Goal: Task Accomplishment & Management: Use online tool/utility

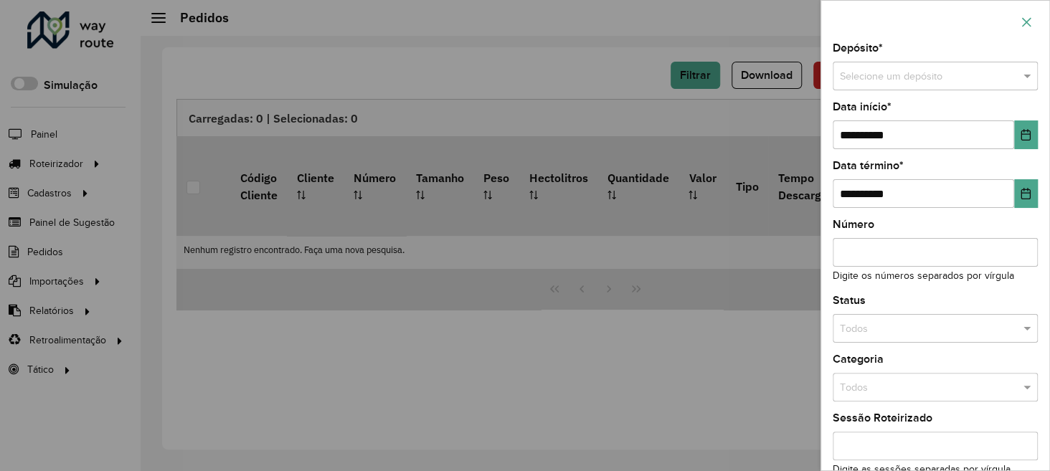
click at [1029, 20] on icon "button" at bounding box center [1026, 22] width 11 height 11
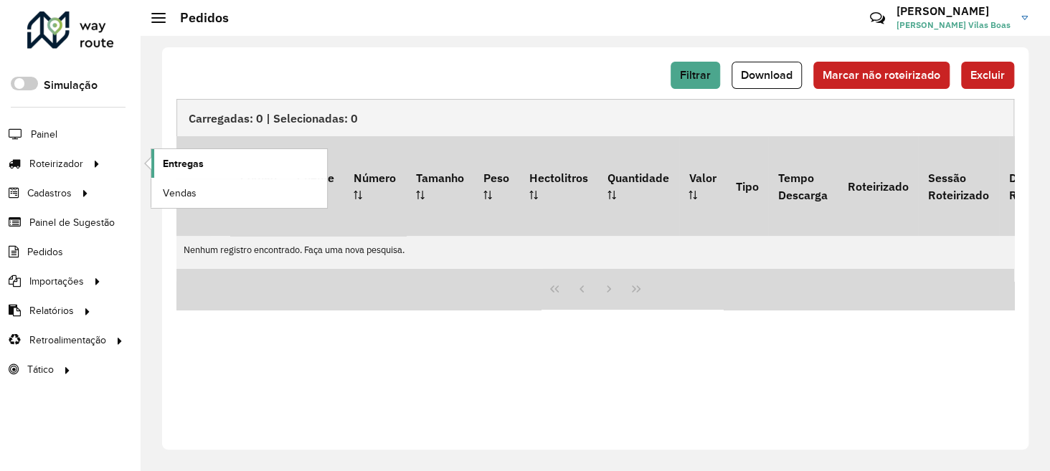
click at [194, 164] on span "Entregas" at bounding box center [183, 163] width 41 height 15
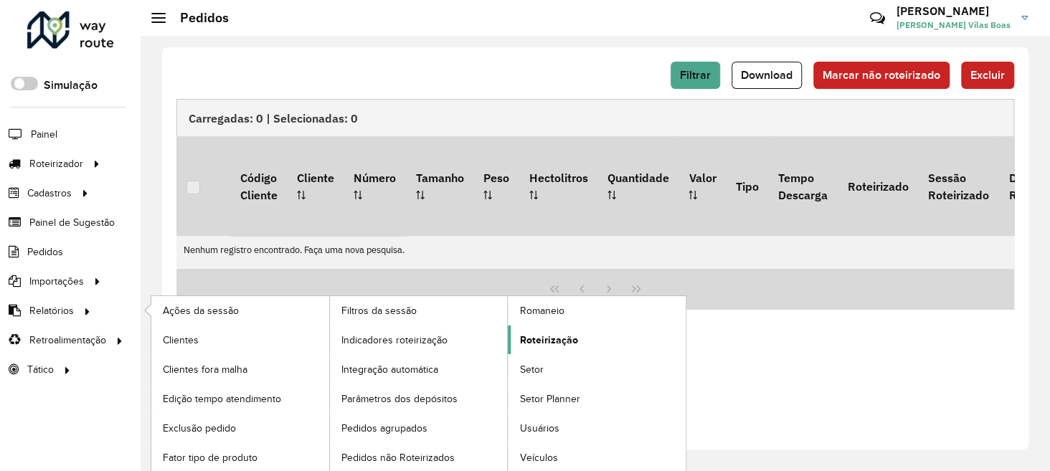
click at [567, 340] on span "Roteirização" at bounding box center [548, 340] width 58 height 15
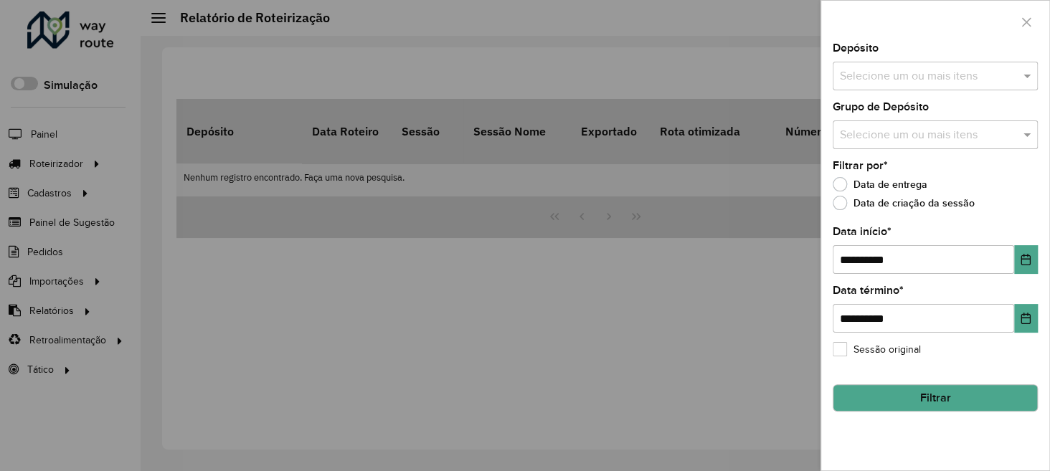
click at [918, 78] on input "text" at bounding box center [929, 76] width 184 height 17
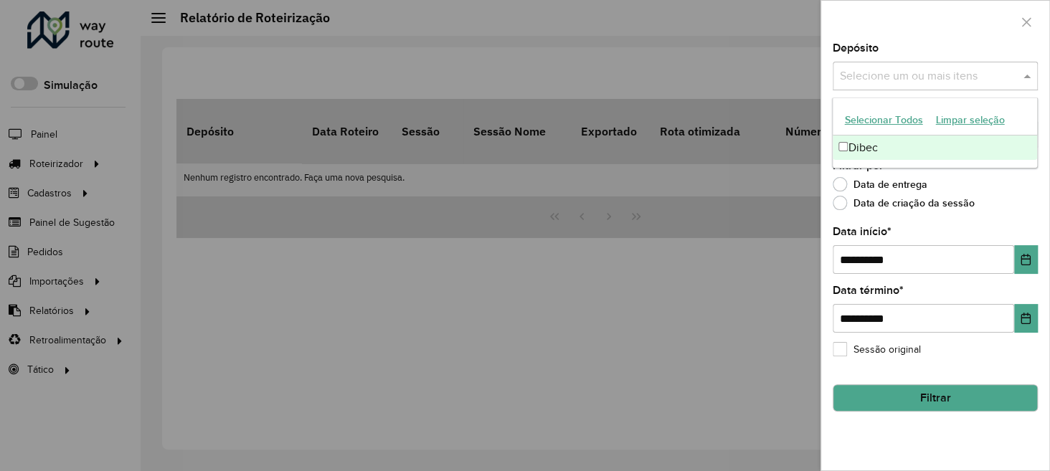
click at [882, 148] on div "Dibec" at bounding box center [935, 148] width 204 height 24
click at [998, 186] on div "Data de entrega" at bounding box center [935, 187] width 205 height 17
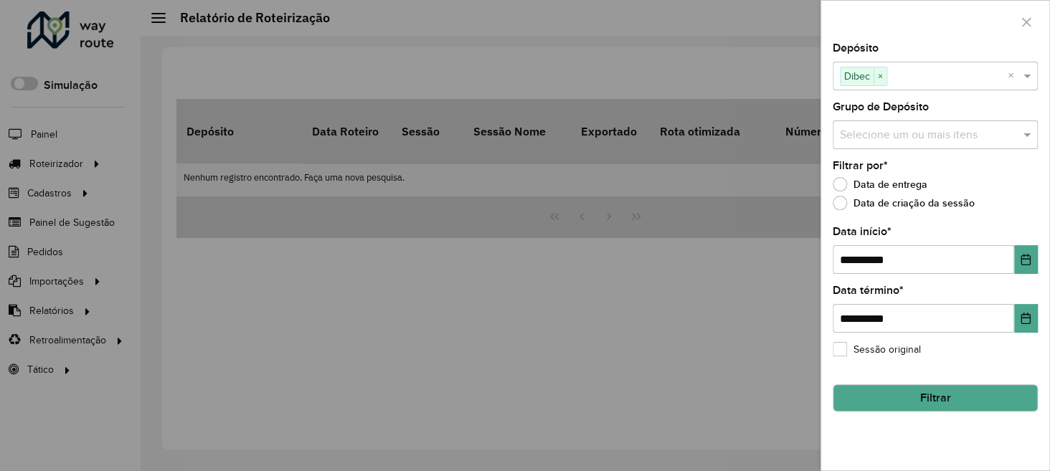
click at [948, 136] on input "text" at bounding box center [929, 135] width 184 height 17
click at [826, 253] on div "**********" at bounding box center [935, 257] width 228 height 428
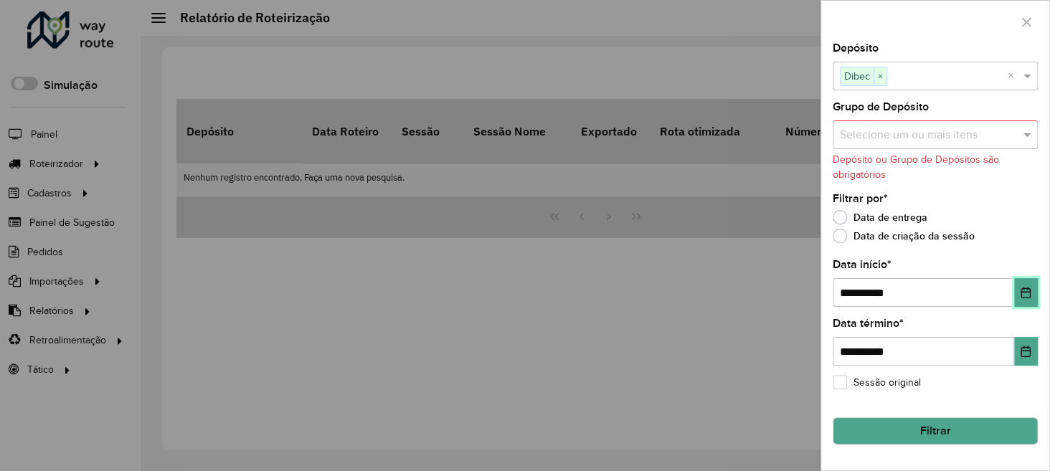
click at [1031, 297] on button "Choose Date" at bounding box center [1026, 292] width 24 height 29
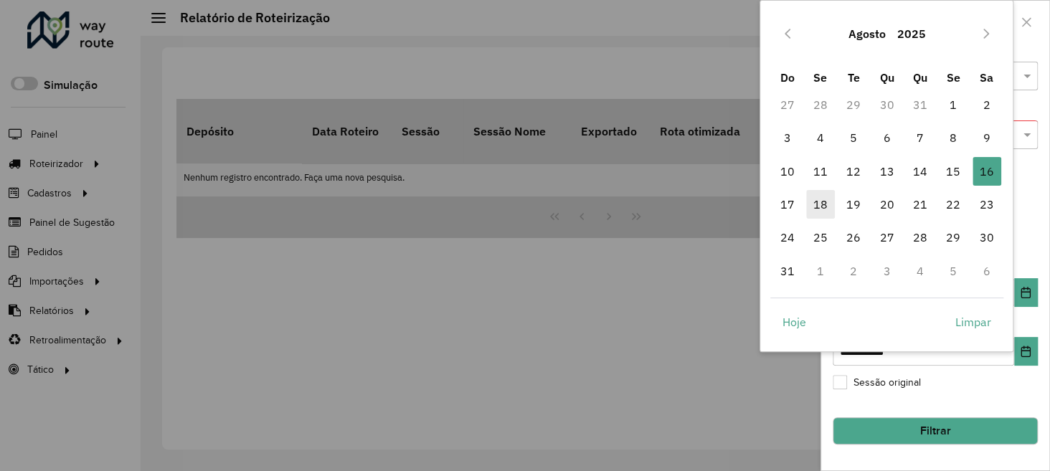
click at [810, 209] on span "18" at bounding box center [820, 204] width 29 height 29
type input "**********"
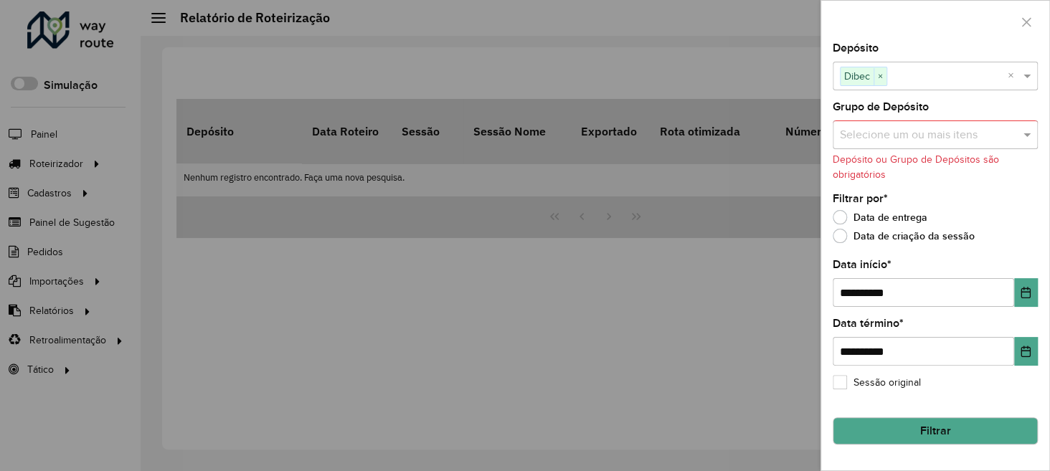
click at [1011, 429] on button "Filtrar" at bounding box center [935, 431] width 205 height 27
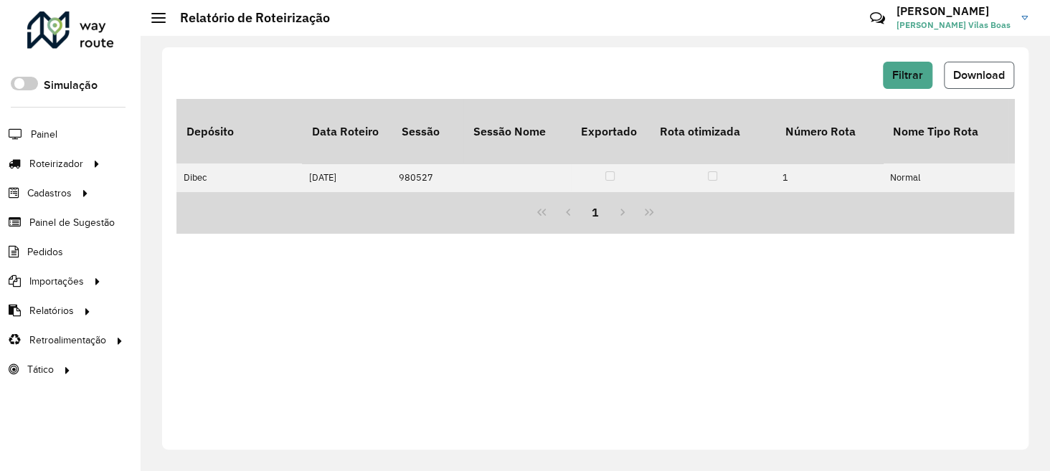
click at [968, 76] on span "Download" at bounding box center [980, 75] width 52 height 12
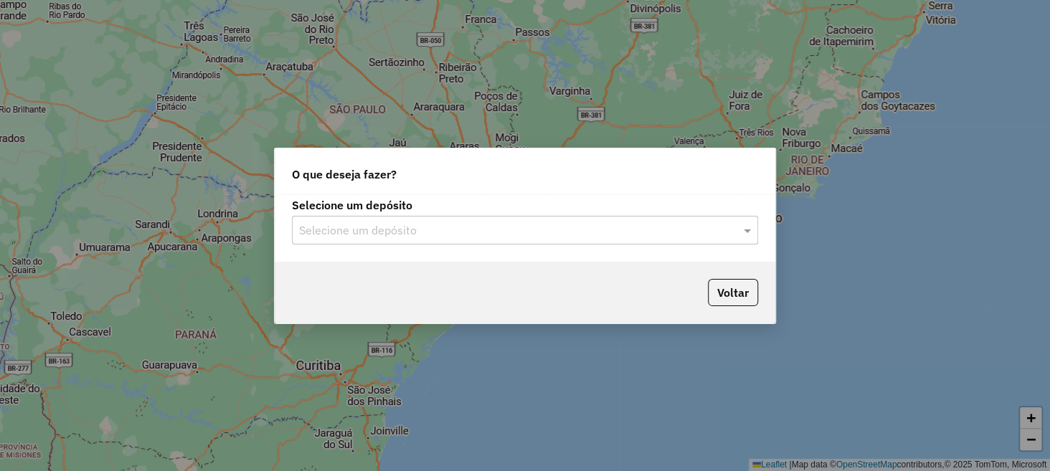
click at [358, 223] on input "text" at bounding box center [510, 230] width 423 height 17
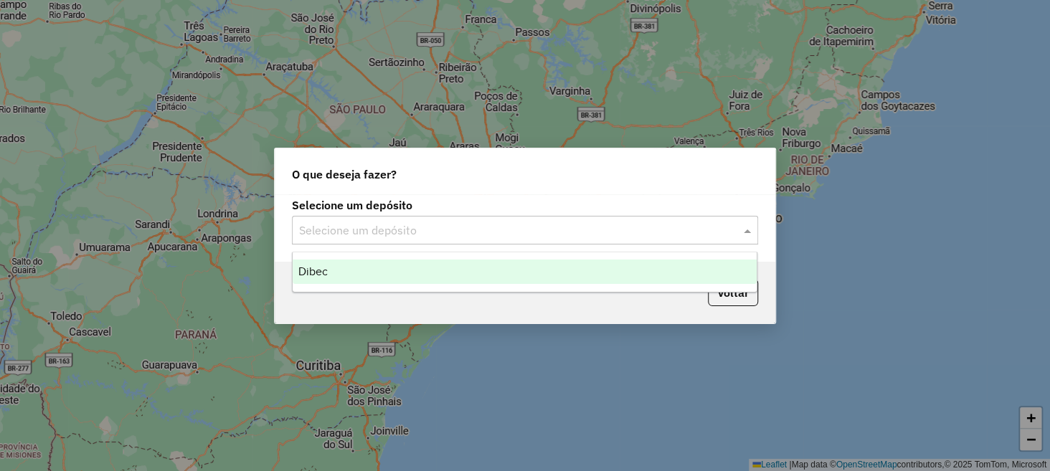
click at [363, 271] on div "Dibec" at bounding box center [525, 272] width 464 height 24
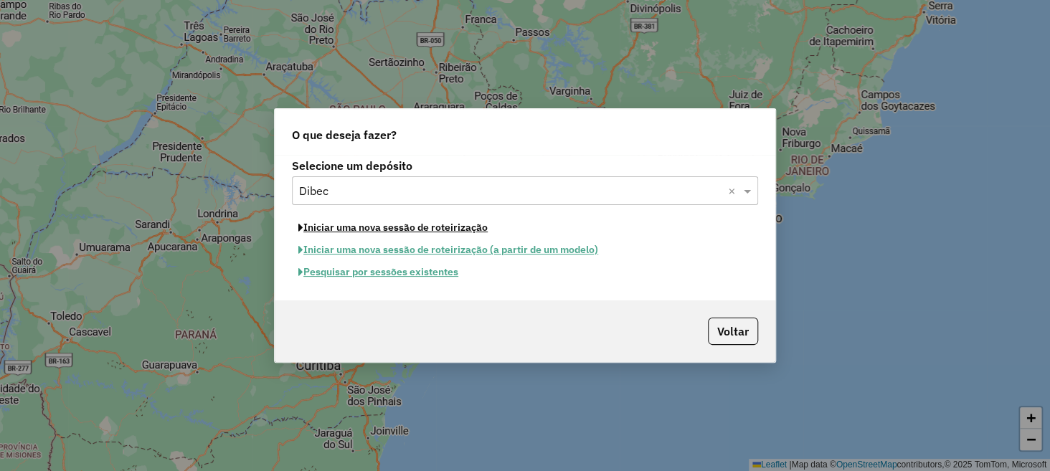
click at [428, 231] on button "Iniciar uma nova sessão de roteirização" at bounding box center [393, 228] width 202 height 22
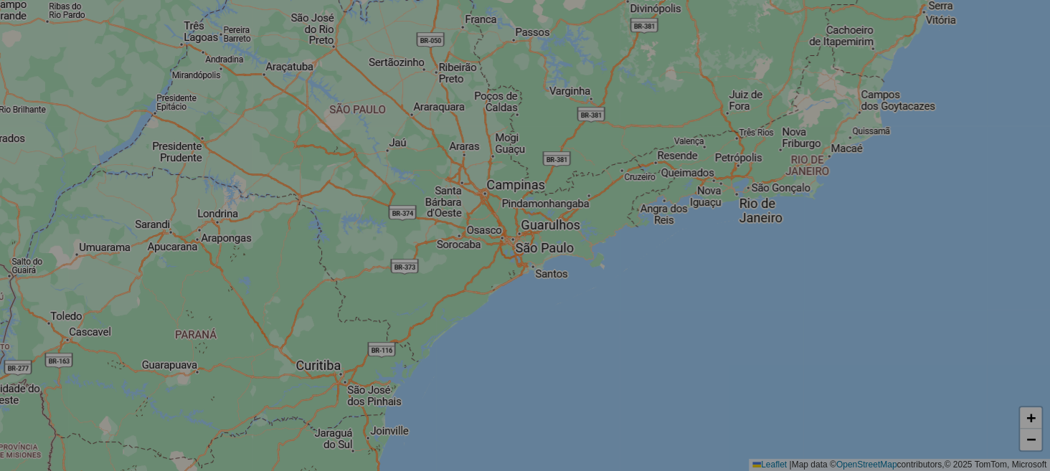
select select "*"
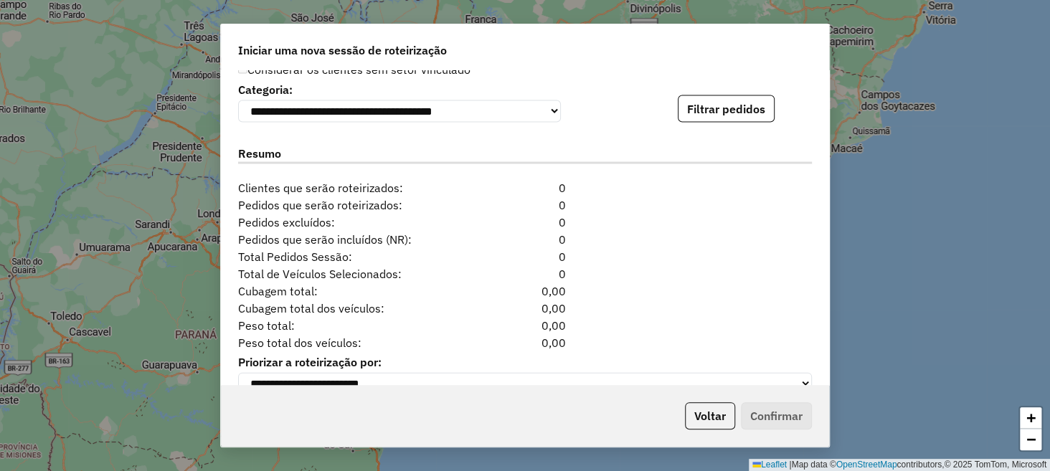
scroll to position [1411, 0]
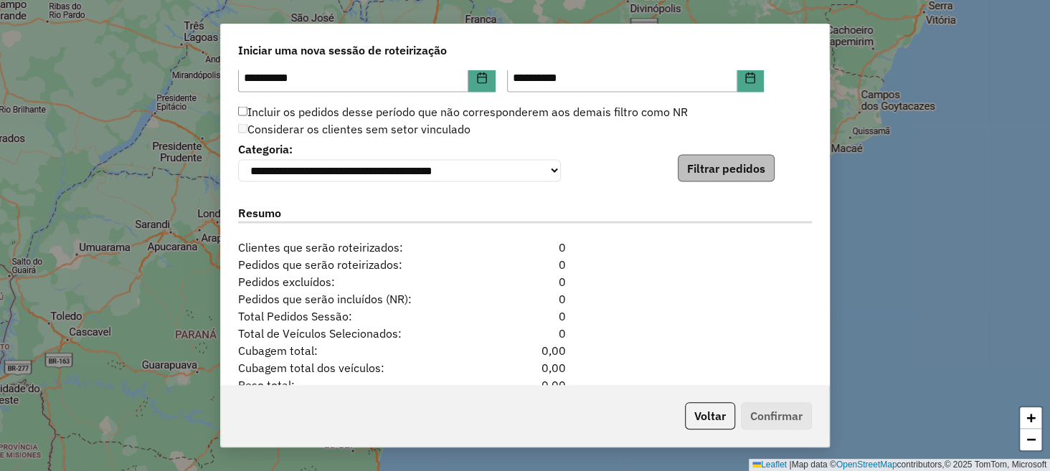
click at [705, 182] on div "**********" at bounding box center [525, 227] width 608 height 315
click at [690, 175] on button "Filtrar pedidos" at bounding box center [726, 167] width 97 height 27
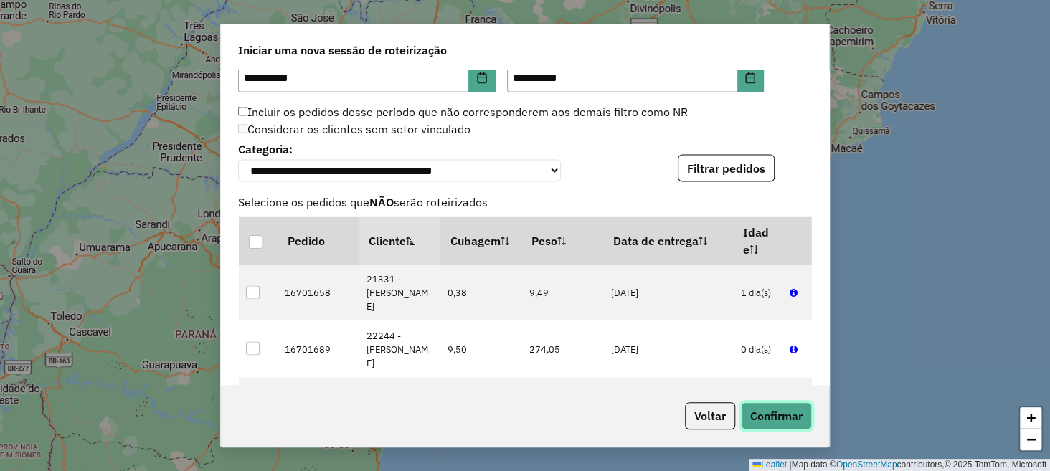
click at [787, 420] on button "Confirmar" at bounding box center [776, 415] width 71 height 27
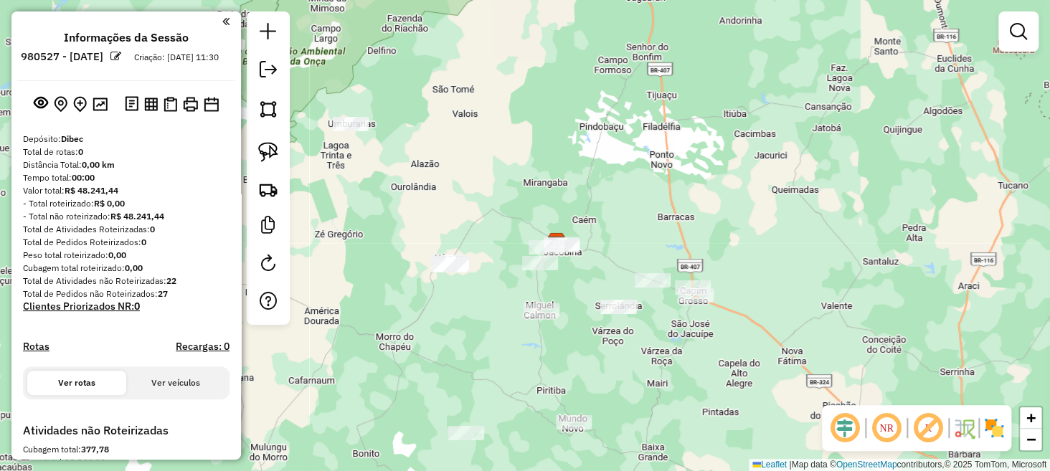
drag, startPoint x: 616, startPoint y: 365, endPoint x: 651, endPoint y: 252, distance: 118.7
click at [651, 252] on div "Janela de atendimento Grade de atendimento Capacidade Transportadoras Veículos …" at bounding box center [525, 235] width 1050 height 471
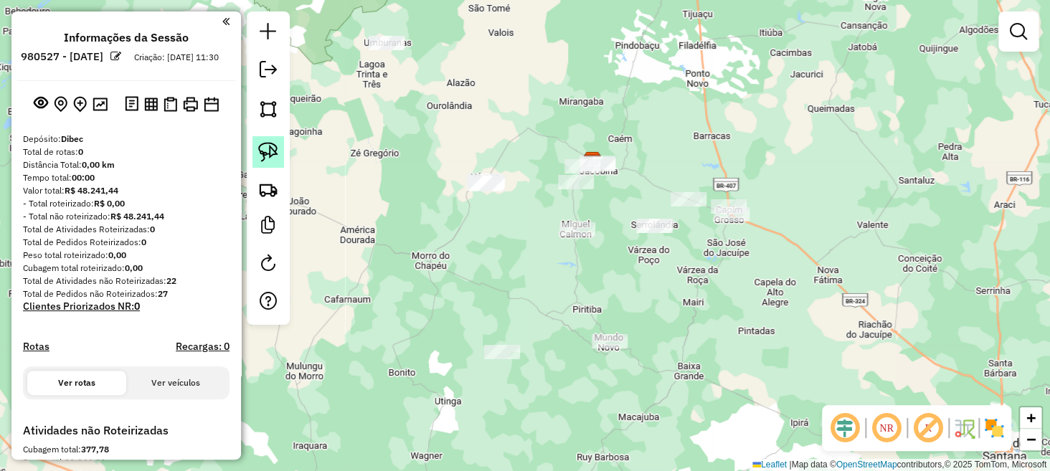
click at [268, 145] on img at bounding box center [268, 152] width 20 height 20
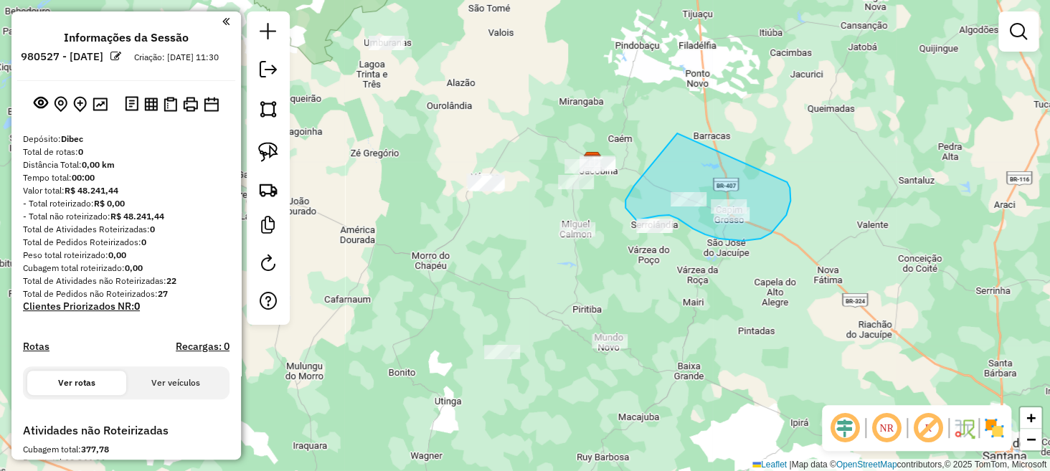
drag, startPoint x: 677, startPoint y: 133, endPoint x: 769, endPoint y: 162, distance: 96.2
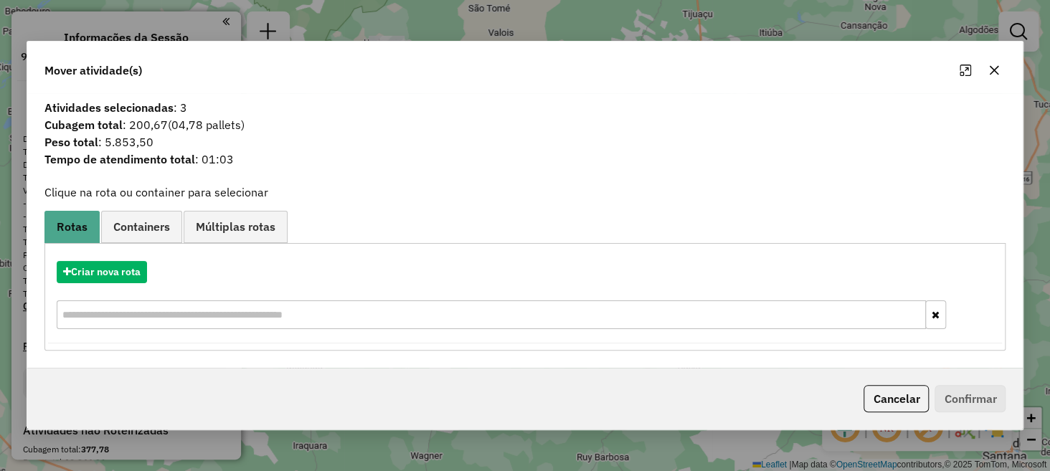
click at [1007, 67] on div "Mover atividade(s)" at bounding box center [525, 68] width 997 height 52
click at [1002, 67] on button "button" at bounding box center [994, 70] width 23 height 23
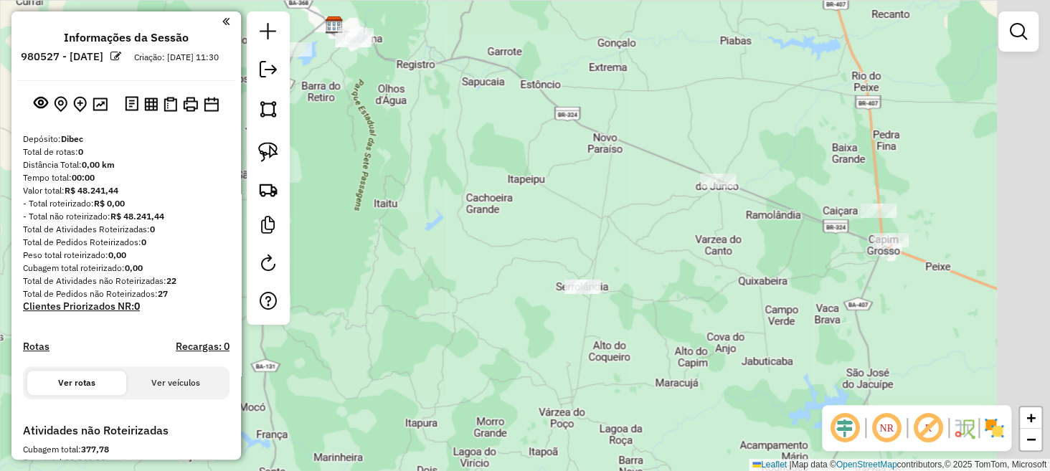
drag, startPoint x: 916, startPoint y: 199, endPoint x: 687, endPoint y: 240, distance: 232.5
click at [695, 238] on div "Janela de atendimento Grade de atendimento Capacidade Transportadoras Veículos …" at bounding box center [525, 235] width 1050 height 471
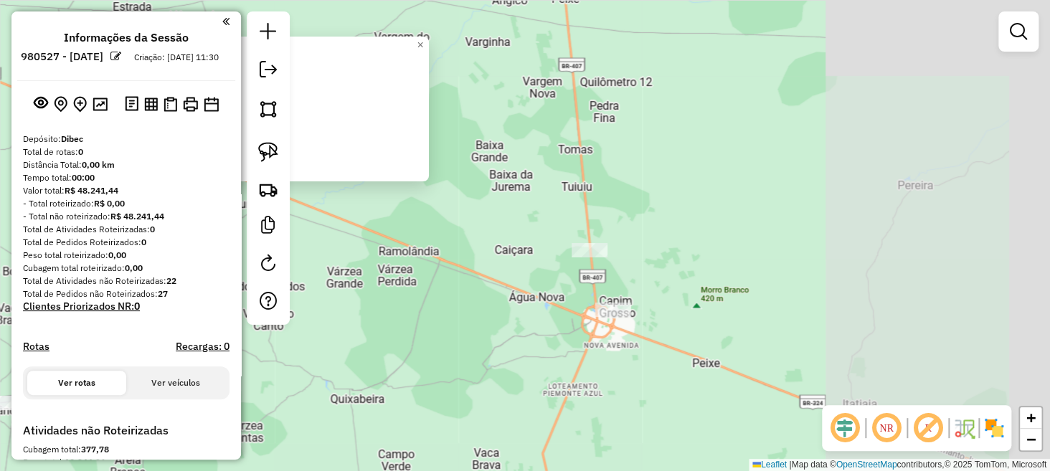
drag, startPoint x: 763, startPoint y: 358, endPoint x: 481, endPoint y: 287, distance: 291.5
click at [471, 294] on div "Atividade não roteirizada 27835 - MAJOR DISTRIBUIDORA Endereço: RUA DO POSTO SN…" at bounding box center [525, 235] width 1050 height 471
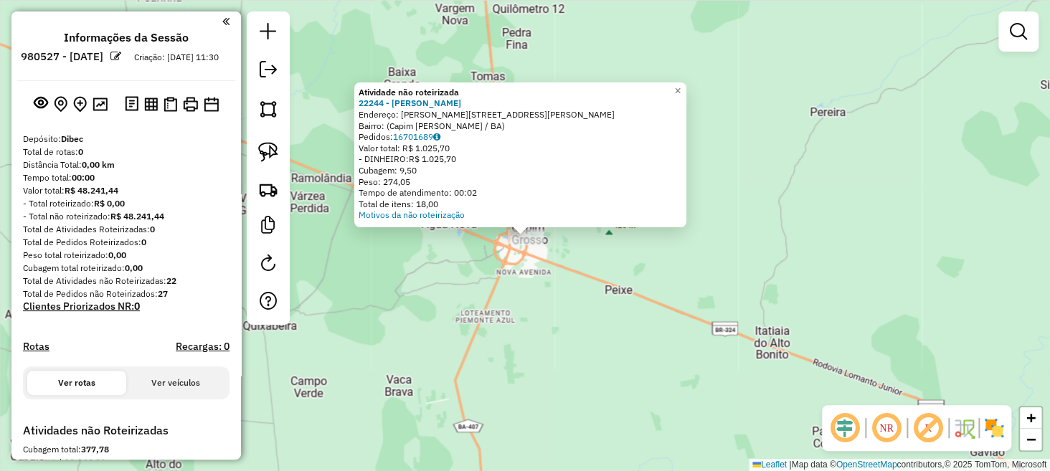
click at [543, 295] on div "Atividade não roteirizada 22244 - [PERSON_NAME]: [PERSON_NAME][STREET_ADDRESS][…" at bounding box center [525, 235] width 1050 height 471
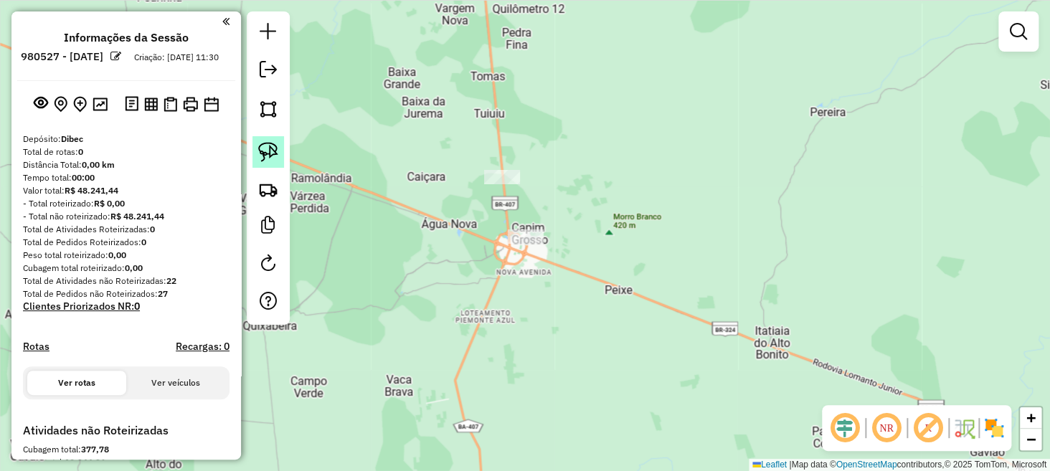
click at [257, 161] on link at bounding box center [269, 152] width 32 height 32
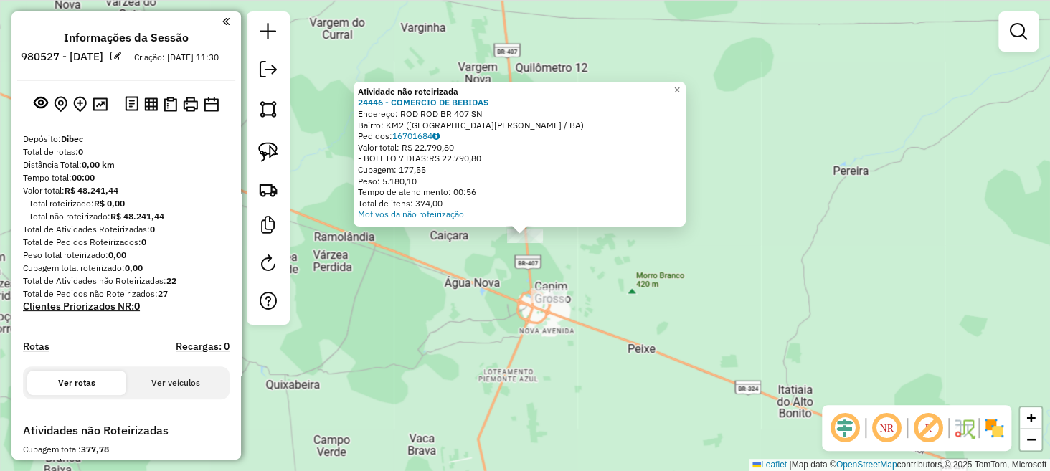
click at [425, 264] on div "Atividade não roteirizada 24446 - COMERCIO DE BEBIDAS Endereço: ROD ROD BR 407 …" at bounding box center [525, 235] width 1050 height 471
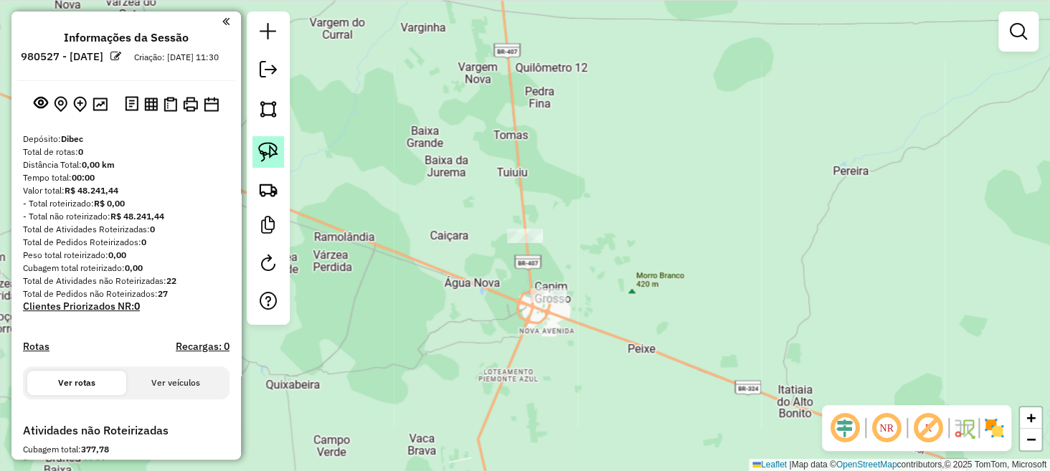
click at [281, 156] on link at bounding box center [269, 152] width 32 height 32
drag, startPoint x: 542, startPoint y: 277, endPoint x: 583, endPoint y: 294, distance: 43.7
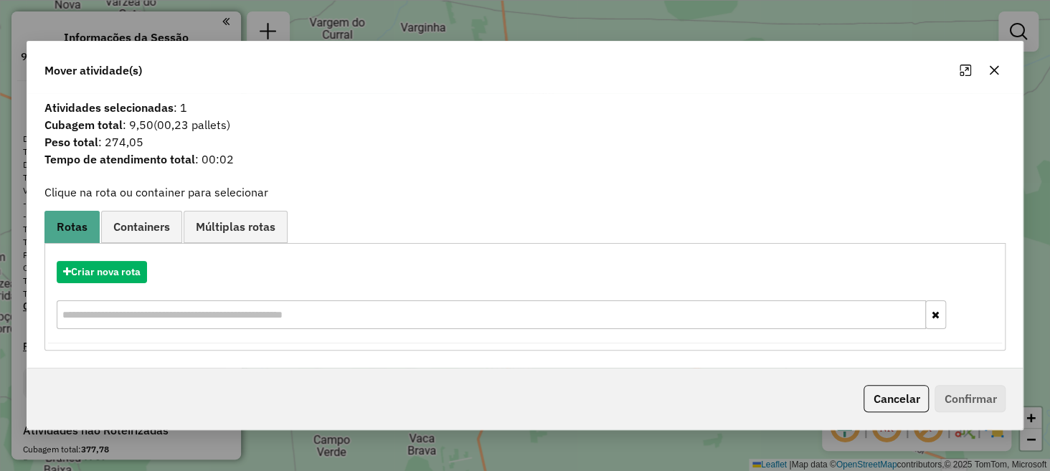
click at [994, 74] on icon "button" at bounding box center [994, 70] width 11 height 11
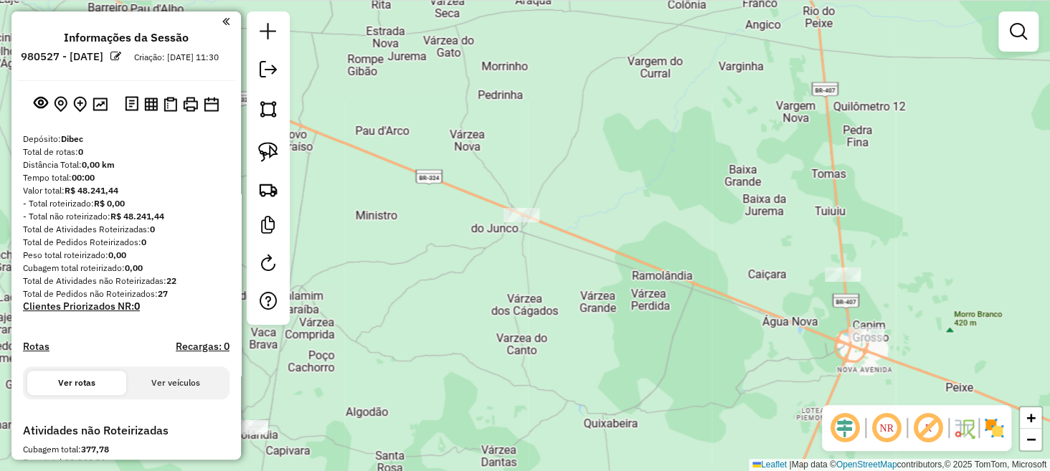
drag, startPoint x: 420, startPoint y: 202, endPoint x: 812, endPoint y: 229, distance: 392.6
click at [833, 234] on div "Janela de atendimento Grade de atendimento Capacidade Transportadoras Veículos …" at bounding box center [525, 235] width 1050 height 471
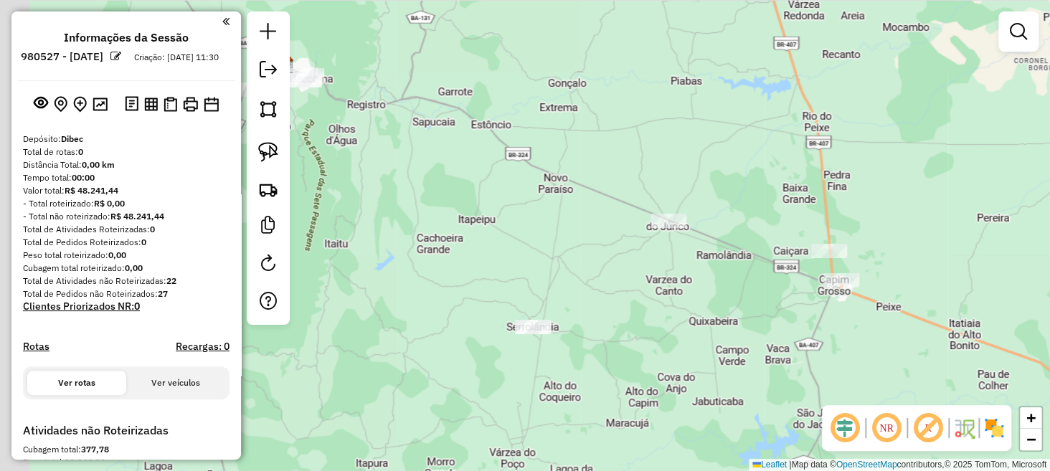
drag, startPoint x: 598, startPoint y: 260, endPoint x: 742, endPoint y: 189, distance: 160.4
click at [743, 189] on div "Janela de atendimento Grade de atendimento Capacidade Transportadoras Veículos …" at bounding box center [525, 235] width 1050 height 471
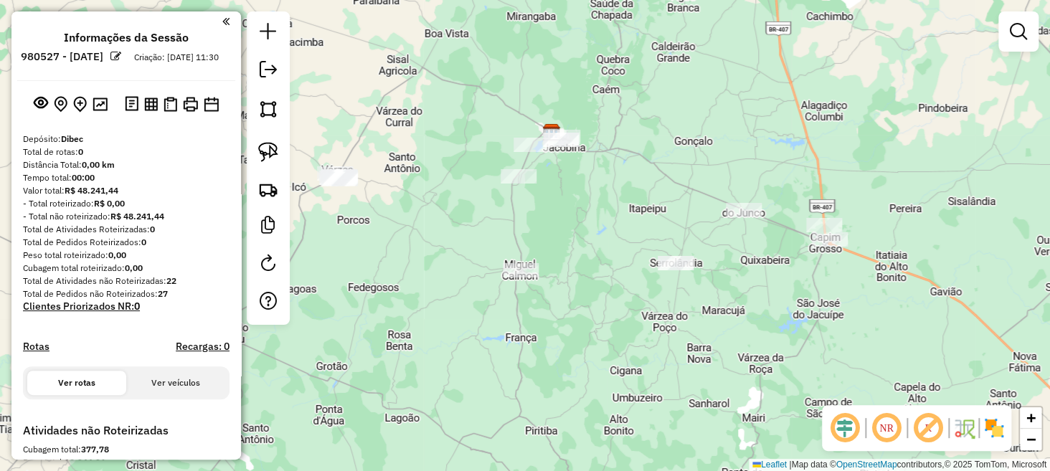
click at [743, 201] on div "Janela de atendimento Grade de atendimento Capacidade Transportadoras Veículos …" at bounding box center [525, 235] width 1050 height 471
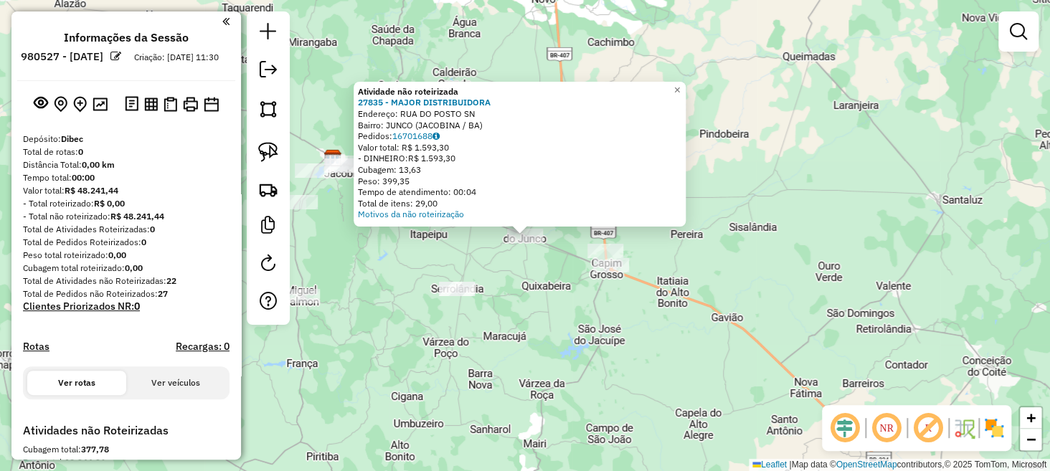
click at [496, 274] on div "Atividade não roteirizada 27835 - MAJOR DISTRIBUIDORA Endereço: RUA DO POSTO SN…" at bounding box center [525, 235] width 1050 height 471
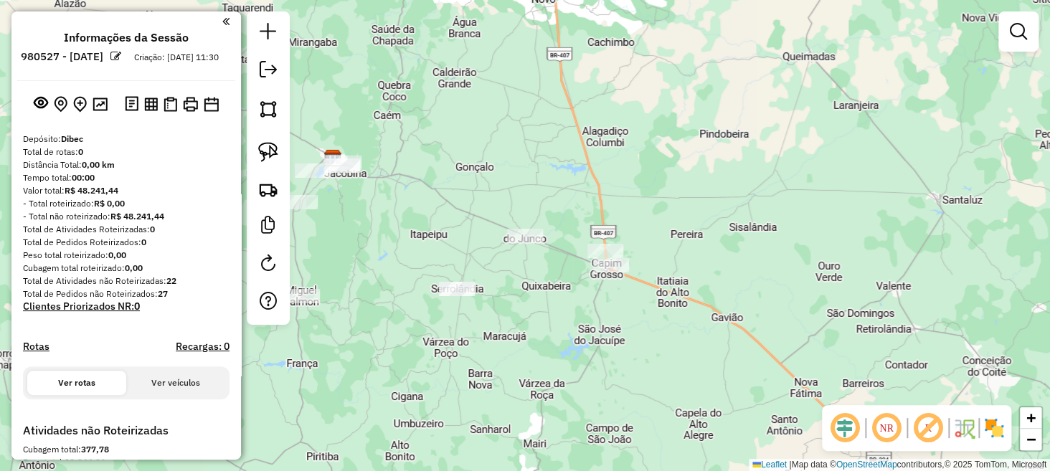
drag, startPoint x: 428, startPoint y: 217, endPoint x: 634, endPoint y: 268, distance: 212.1
click at [634, 268] on div "Janela de atendimento Grade de atendimento Capacidade Transportadoras Veículos …" at bounding box center [525, 235] width 1050 height 471
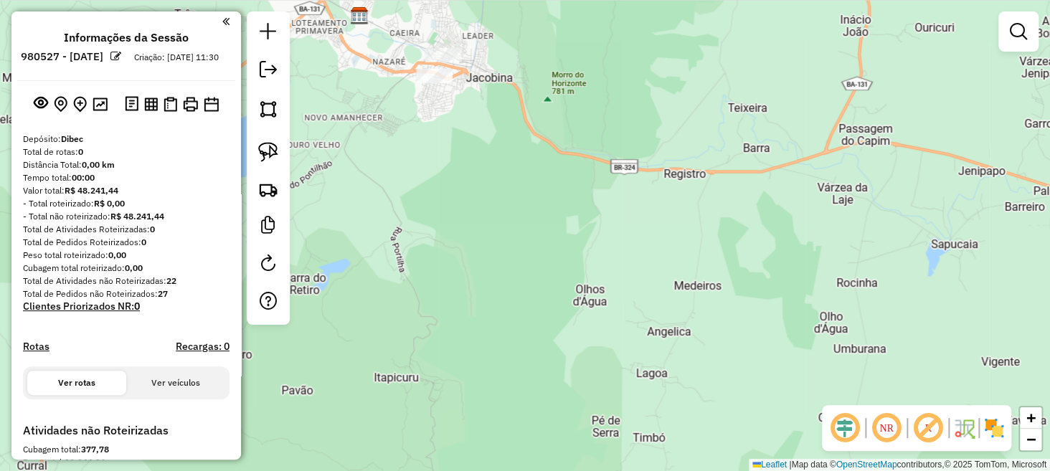
drag, startPoint x: 440, startPoint y: 108, endPoint x: 590, endPoint y: 257, distance: 211.0
click at [590, 253] on div "Janela de atendimento Grade de atendimento Capacidade Transportadoras Veículos …" at bounding box center [525, 235] width 1050 height 471
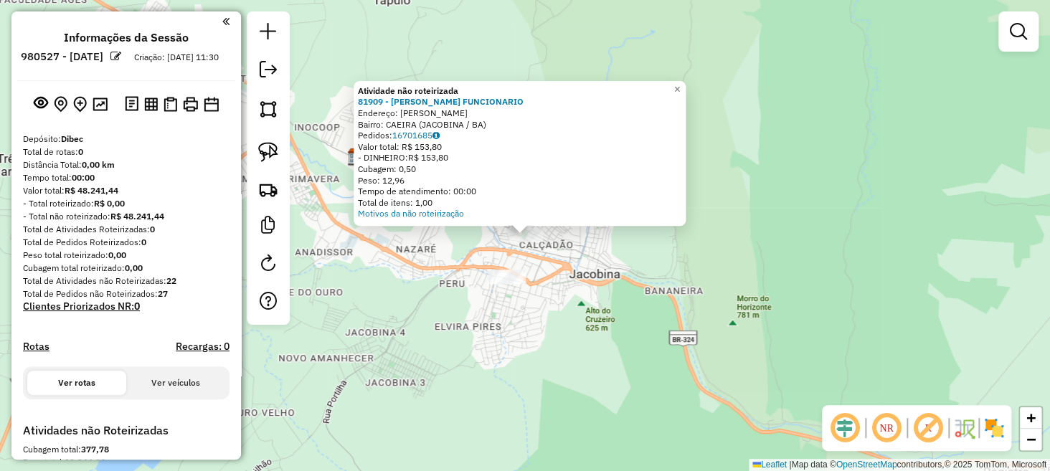
click at [555, 345] on div "Atividade não roteirizada 81909 - MARCOS FUNCIONARIO Endereço: [PERSON_NAME] SN…" at bounding box center [525, 235] width 1050 height 471
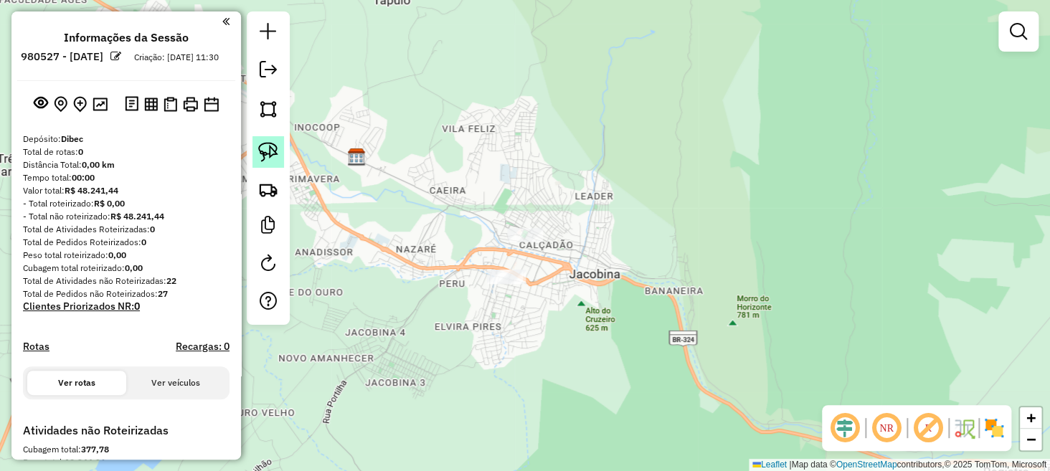
click at [273, 149] on img at bounding box center [268, 152] width 20 height 20
drag, startPoint x: 524, startPoint y: 255, endPoint x: 535, endPoint y: 288, distance: 34.7
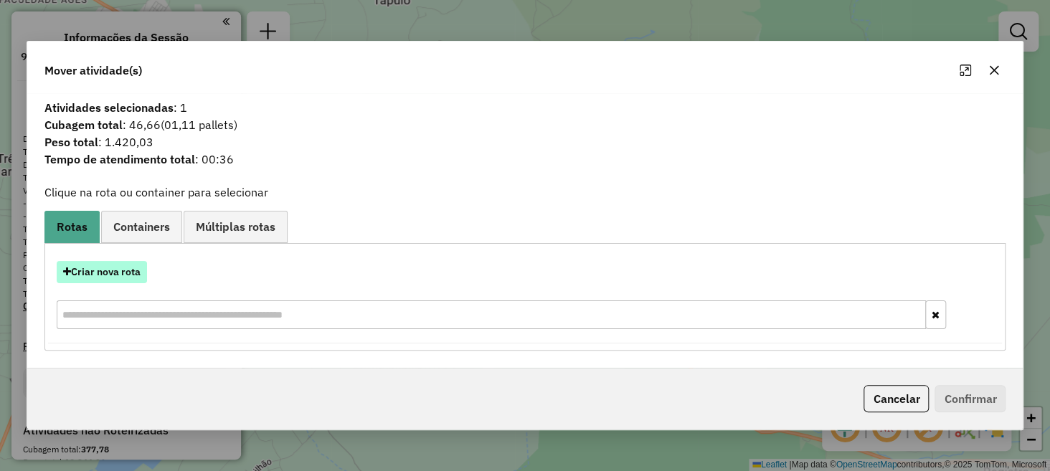
click at [144, 269] on button "Criar nova rota" at bounding box center [102, 272] width 90 height 22
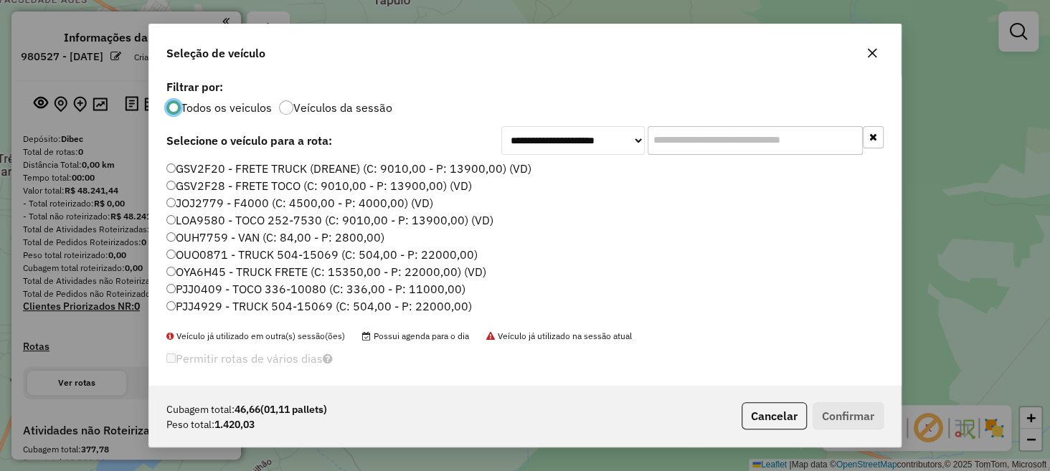
scroll to position [7, 4]
click at [214, 238] on label "OUH7759 - VAN (C: 84,00 - P: 2800,00)" at bounding box center [275, 237] width 218 height 17
click at [829, 414] on button "Confirmar" at bounding box center [848, 415] width 71 height 27
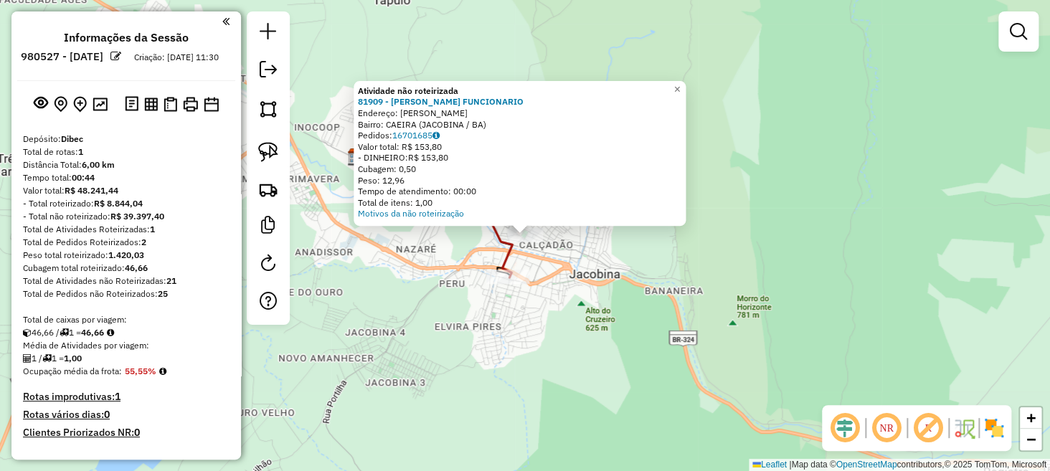
click at [572, 321] on div "Atividade não roteirizada 81909 - MARCOS FUNCIONARIO Endereço: [PERSON_NAME] SN…" at bounding box center [525, 235] width 1050 height 471
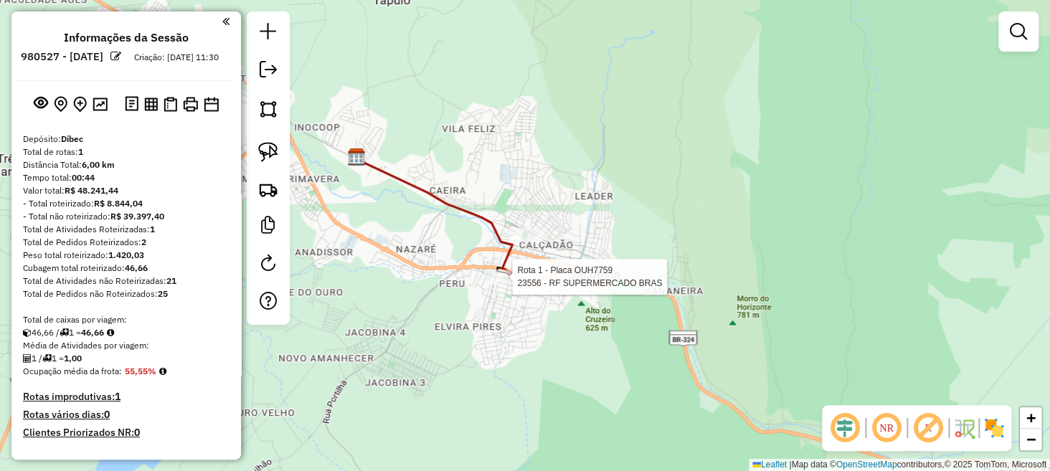
click at [502, 284] on div at bounding box center [507, 277] width 43 height 14
select select "**********"
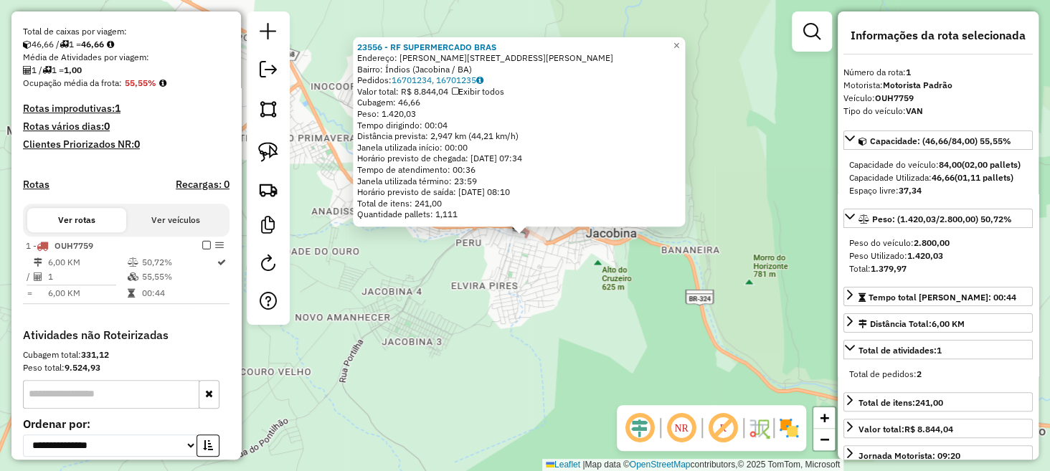
scroll to position [427, 0]
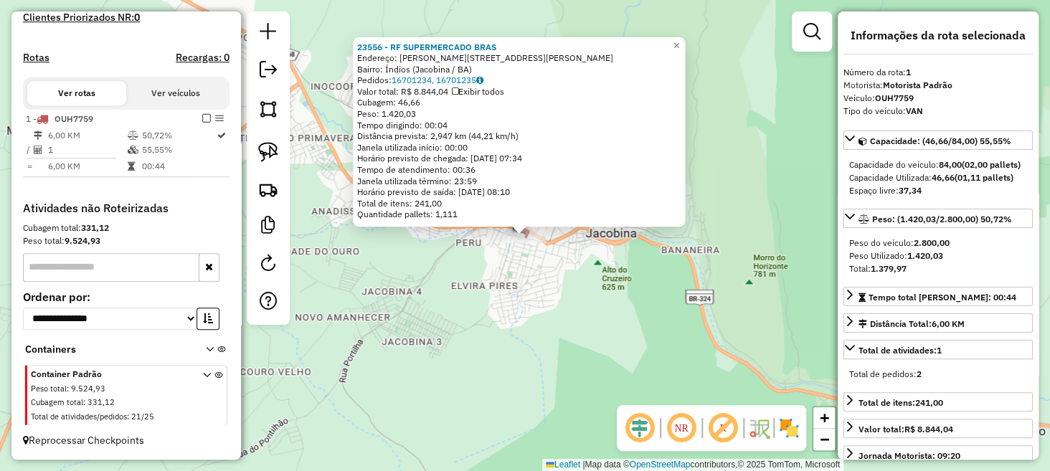
drag, startPoint x: 361, startPoint y: 243, endPoint x: 317, endPoint y: 213, distance: 53.1
click at [361, 244] on div "23556 - RF SUPERMERCADO BRAS Endereço: [PERSON_NAME][STREET_ADDRESS][PERSON_NAM…" at bounding box center [525, 235] width 1050 height 471
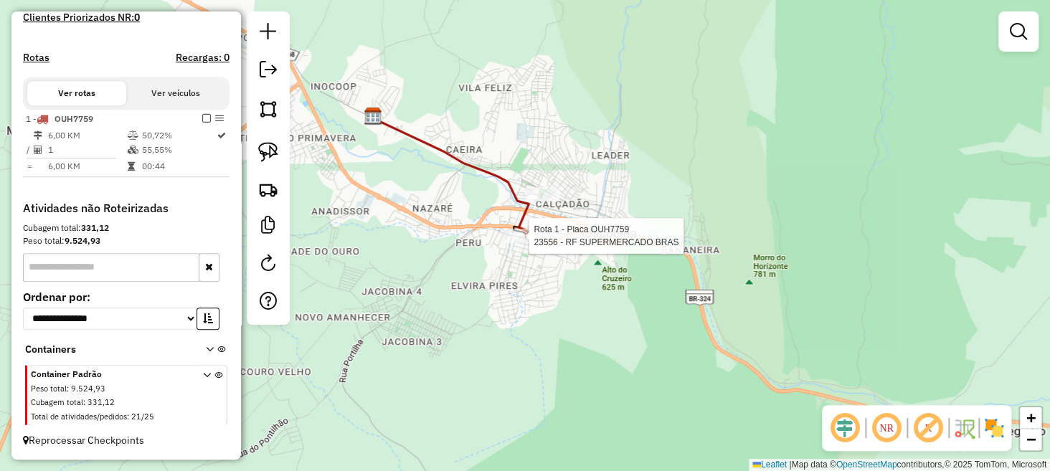
select select "**********"
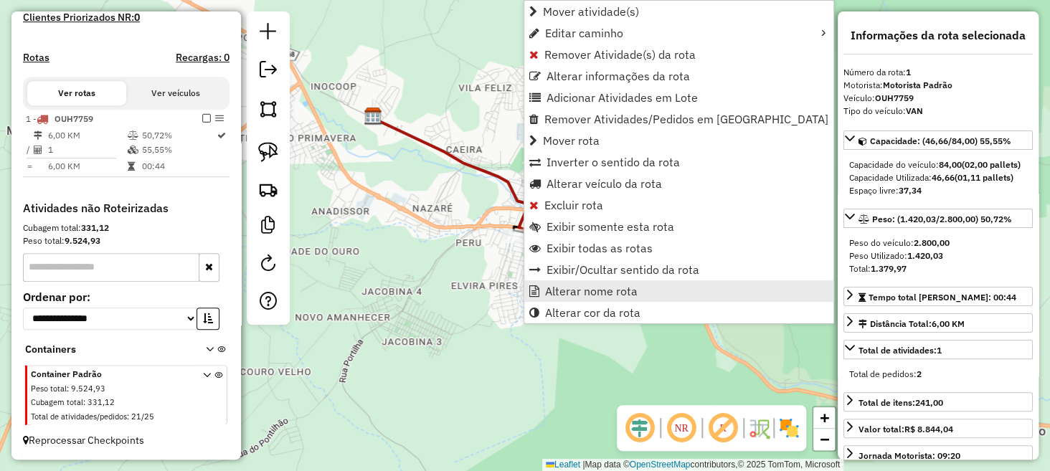
click at [589, 286] on span "Alterar nome rota" at bounding box center [591, 291] width 93 height 11
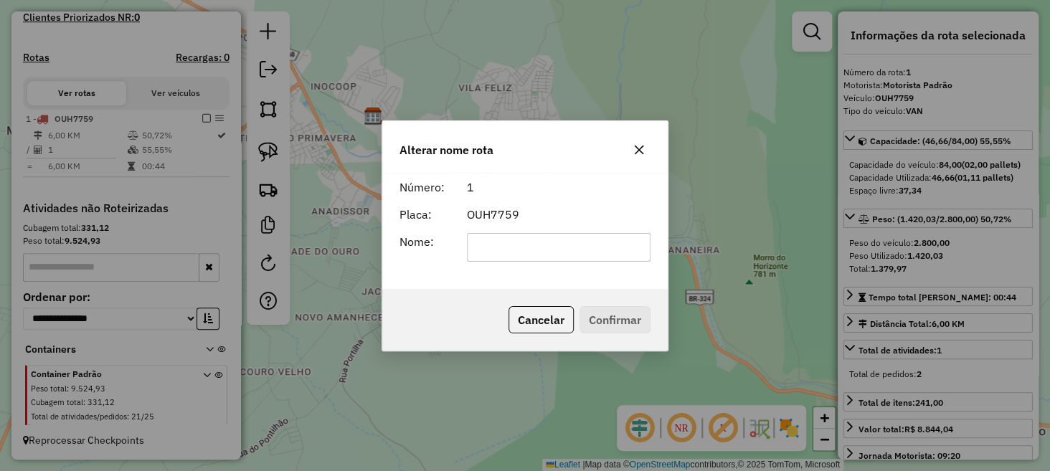
click at [583, 243] on input "text" at bounding box center [559, 247] width 184 height 29
type input "****"
click at [529, 296] on div "Cancelar Confirmar" at bounding box center [525, 320] width 286 height 62
click at [641, 320] on button "Confirmar" at bounding box center [615, 319] width 71 height 27
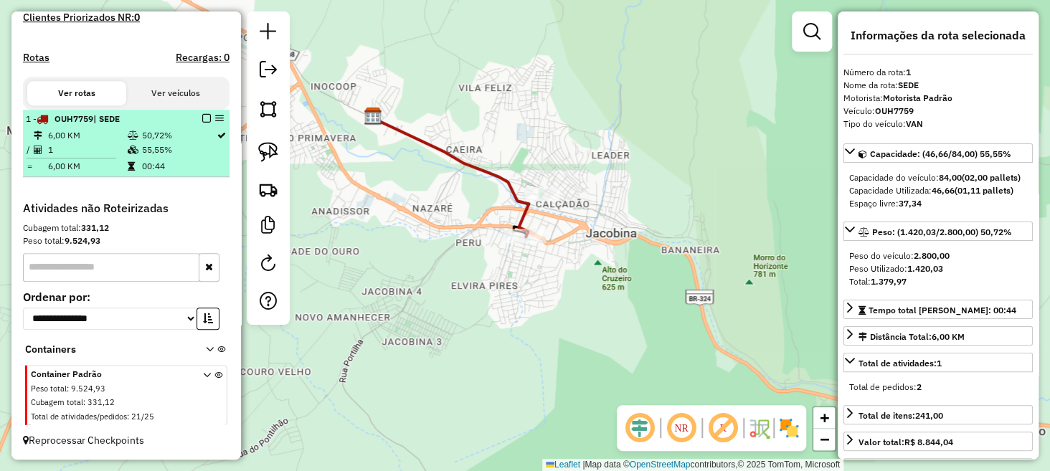
click at [202, 119] on em at bounding box center [206, 118] width 9 height 9
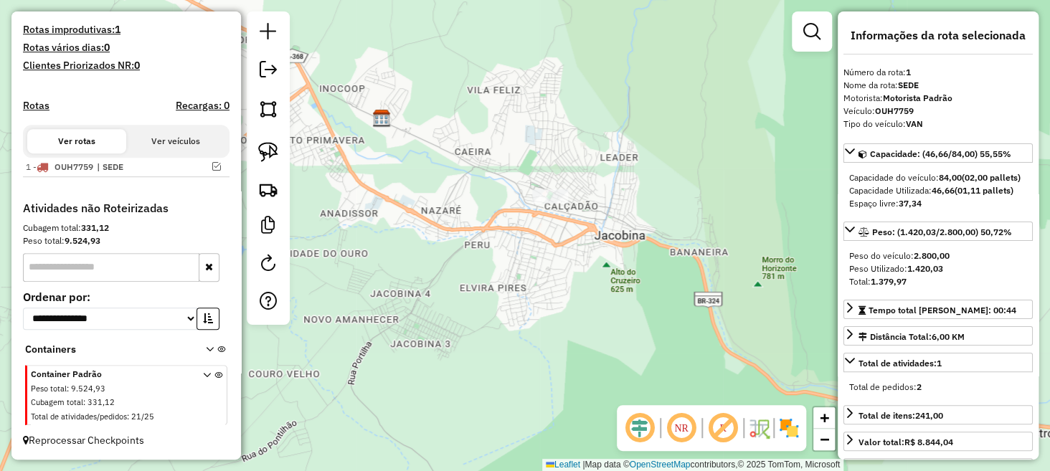
drag, startPoint x: 415, startPoint y: 170, endPoint x: 441, endPoint y: 186, distance: 30.3
click at [466, 190] on div "Janela de atendimento Grade de atendimento Capacidade Transportadoras Veículos …" at bounding box center [525, 235] width 1050 height 471
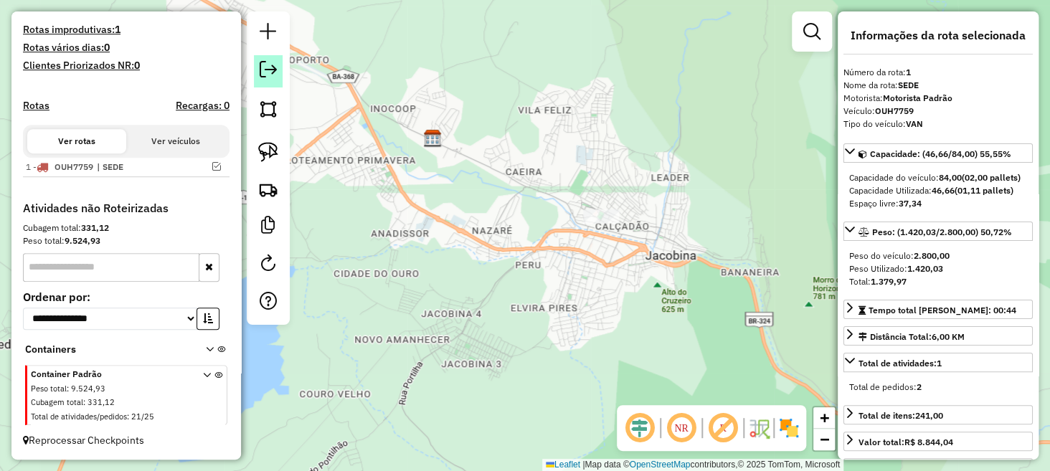
click at [265, 78] on link at bounding box center [268, 71] width 29 height 32
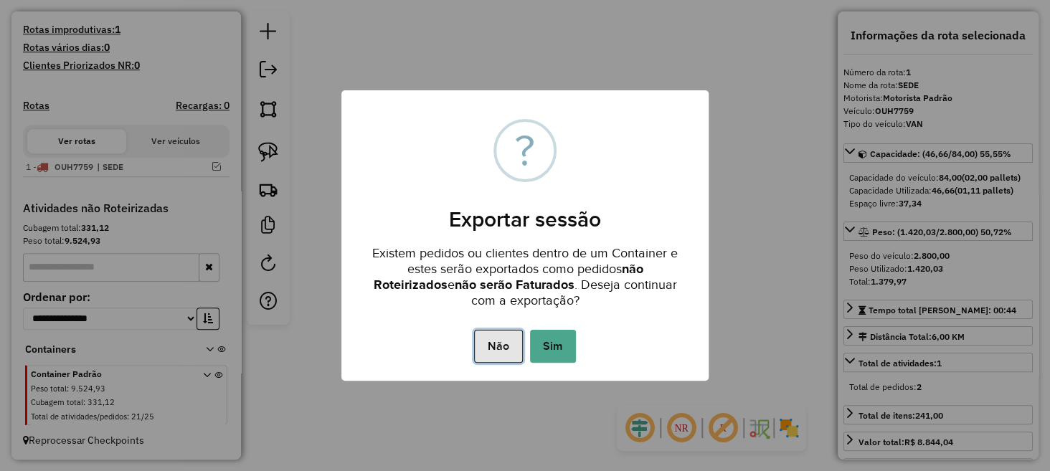
click at [486, 330] on button "Não" at bounding box center [498, 346] width 48 height 33
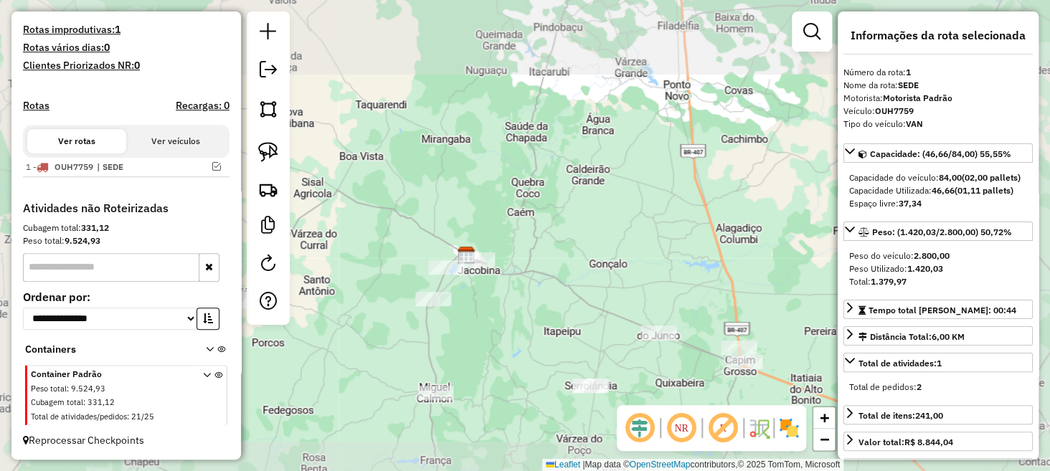
drag, startPoint x: 573, startPoint y: 274, endPoint x: 599, endPoint y: 232, distance: 49.4
click at [599, 232] on div "Janela de atendimento Grade de atendimento Capacidade Transportadoras Veículos …" at bounding box center [525, 235] width 1050 height 471
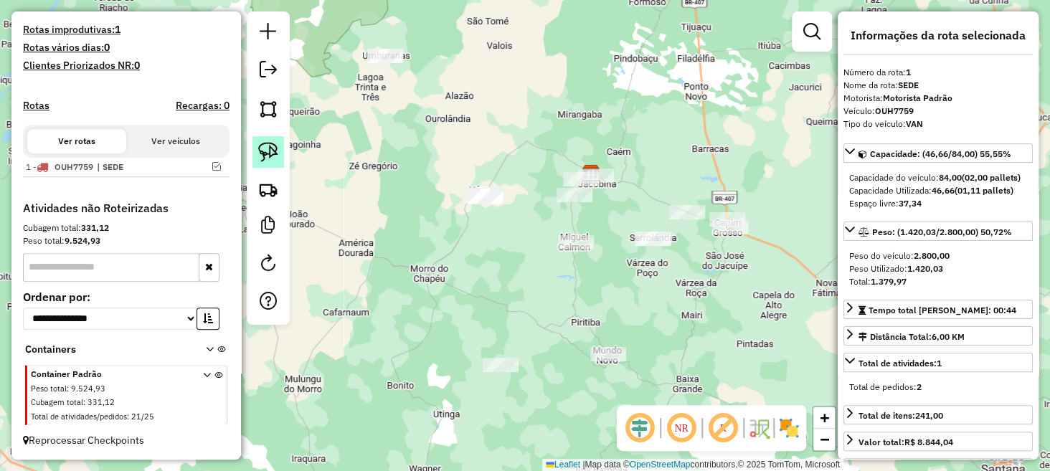
click at [277, 154] on img at bounding box center [268, 152] width 20 height 20
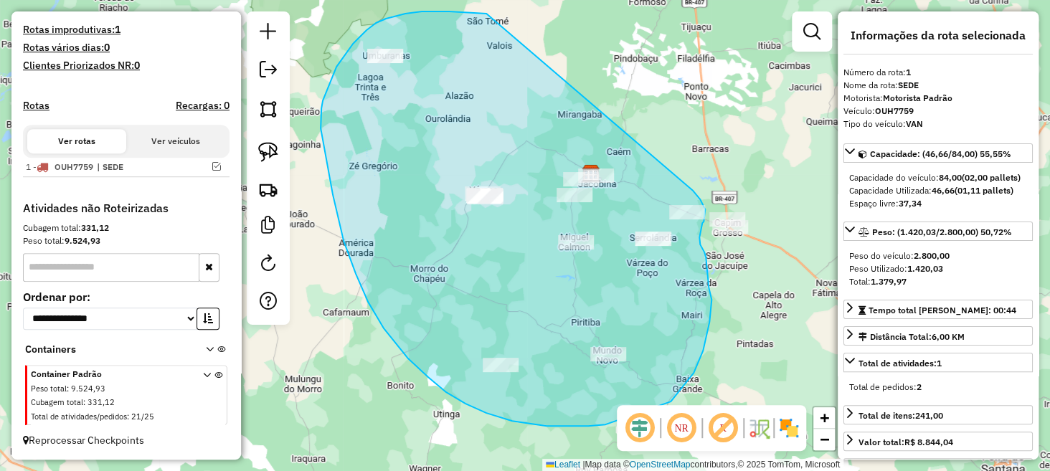
drag, startPoint x: 443, startPoint y: 11, endPoint x: 693, endPoint y: 191, distance: 307.4
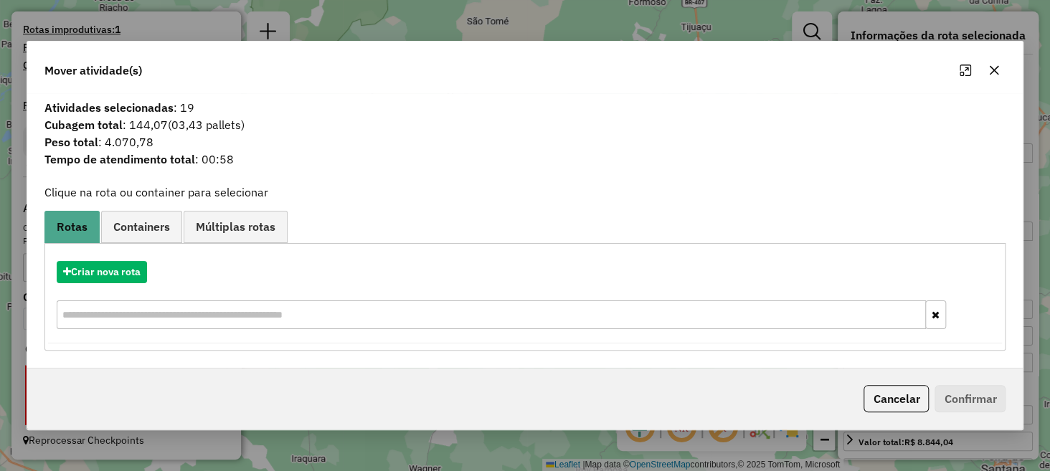
click at [994, 71] on icon "button" at bounding box center [994, 69] width 9 height 9
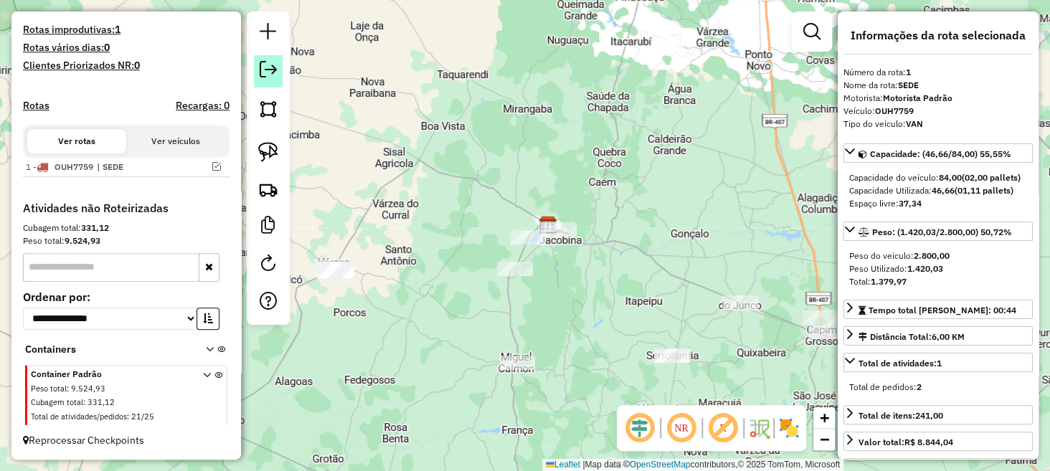
click at [267, 71] on em at bounding box center [268, 69] width 17 height 17
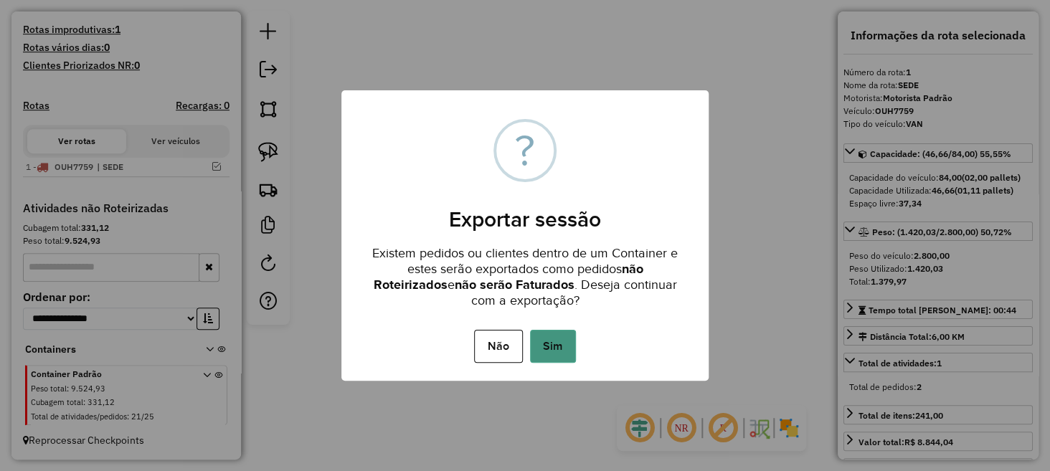
click at [557, 350] on button "Sim" at bounding box center [553, 346] width 46 height 33
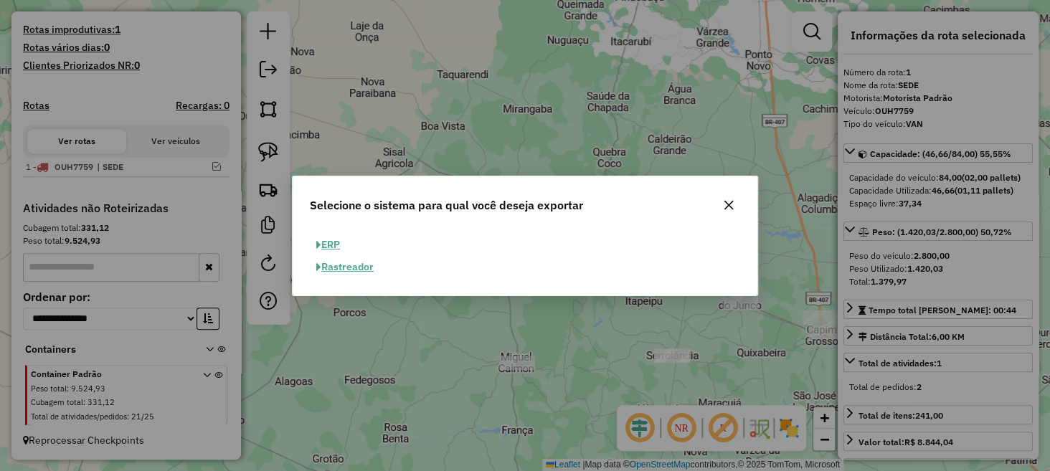
click at [329, 239] on button "ERP" at bounding box center [328, 245] width 37 height 22
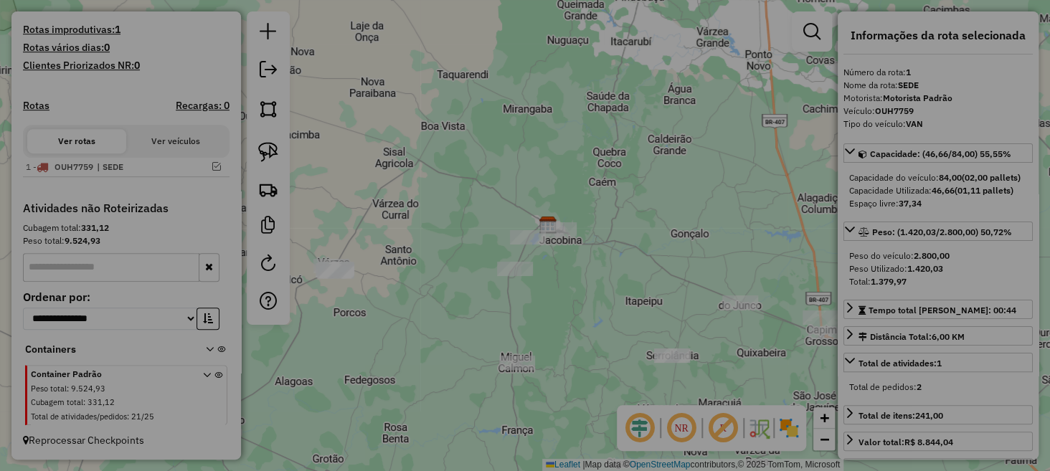
select select "**"
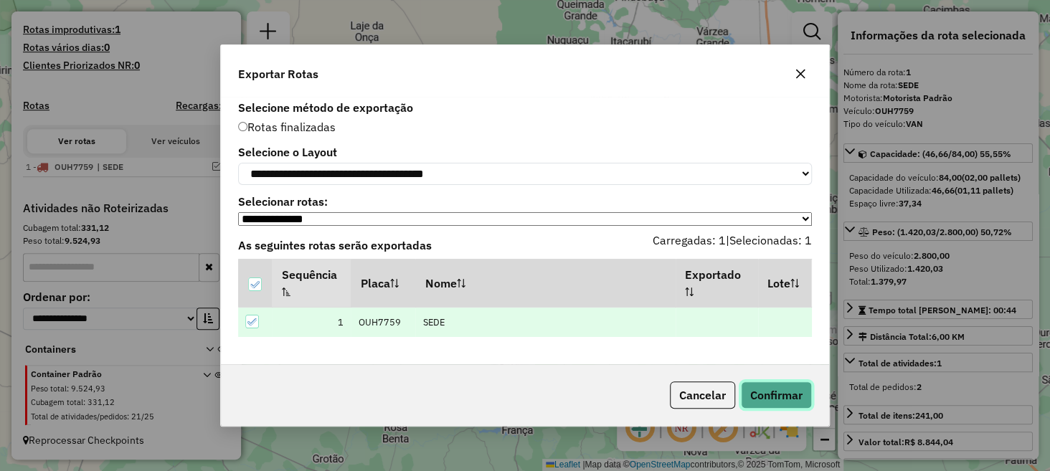
click at [771, 406] on button "Confirmar" at bounding box center [776, 395] width 71 height 27
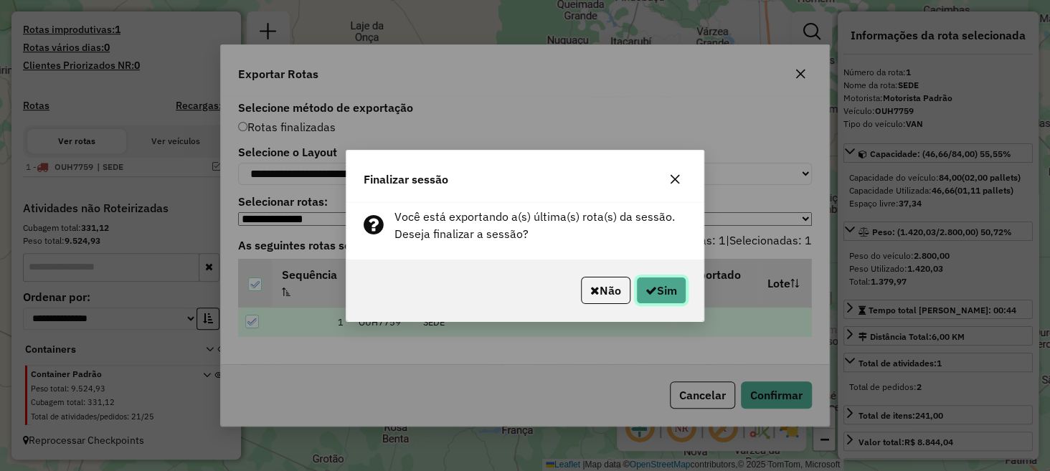
click at [670, 291] on button "Sim" at bounding box center [661, 290] width 50 height 27
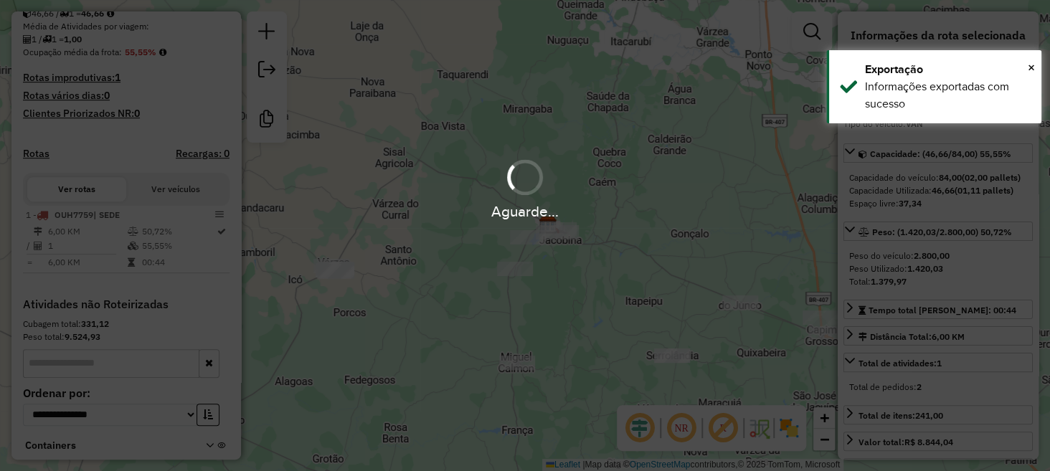
scroll to position [433, 0]
